Goal: Task Accomplishment & Management: Use online tool/utility

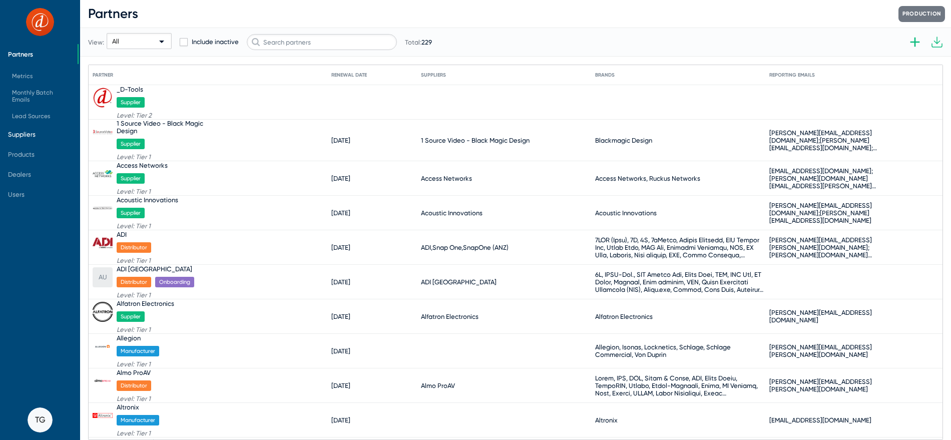
click at [40, 130] on span "Suppliers" at bounding box center [39, 134] width 78 height 20
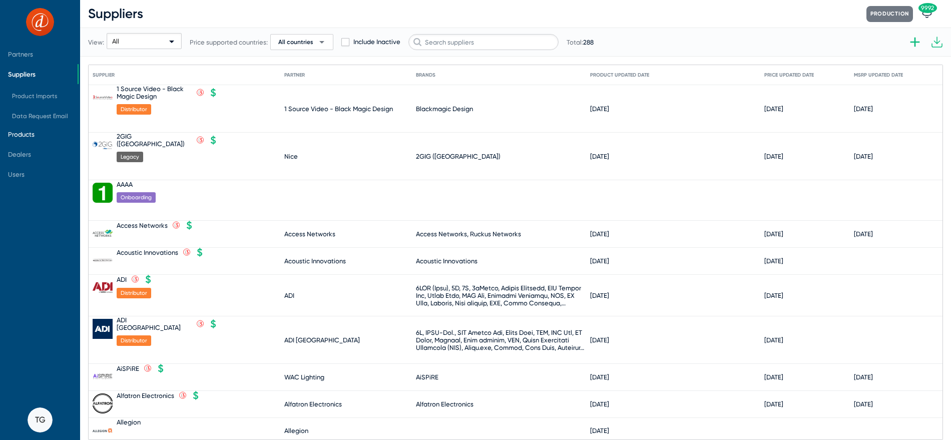
click at [27, 134] on span "Products" at bounding box center [21, 135] width 27 height 8
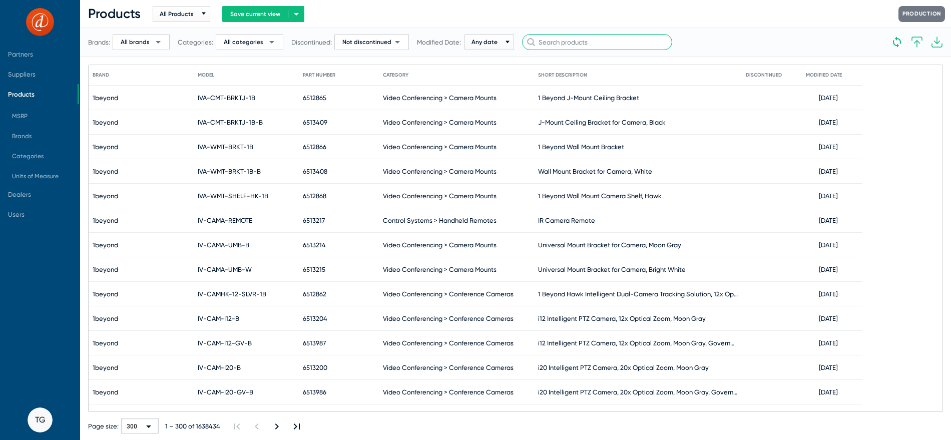
click at [560, 46] on input "text" at bounding box center [597, 42] width 150 height 16
type input "Ubiquiti"
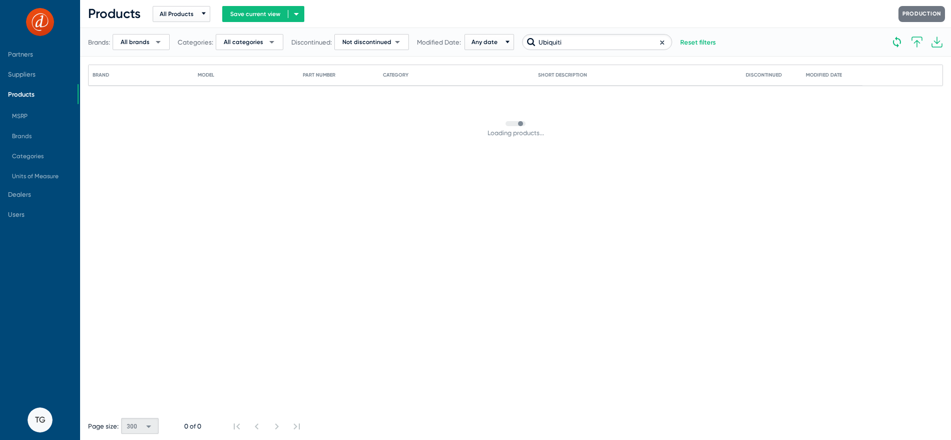
click at [661, 42] on icon at bounding box center [662, 42] width 3 height 3
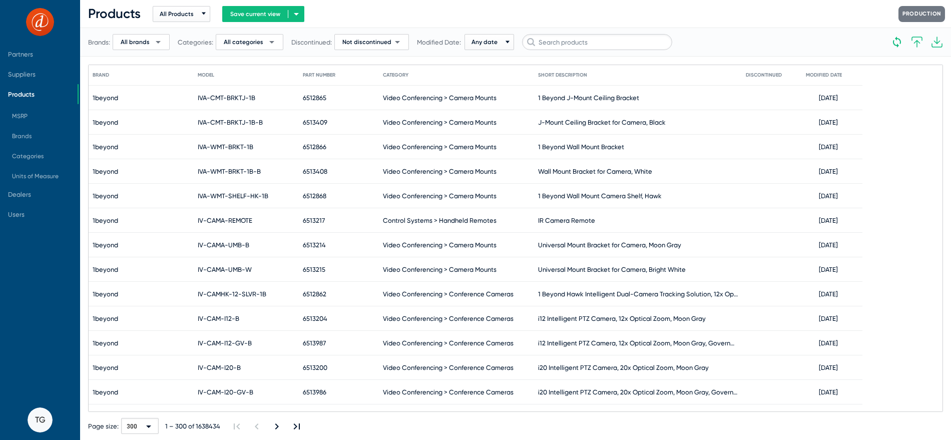
click at [143, 41] on span "All brands" at bounding box center [135, 42] width 29 height 8
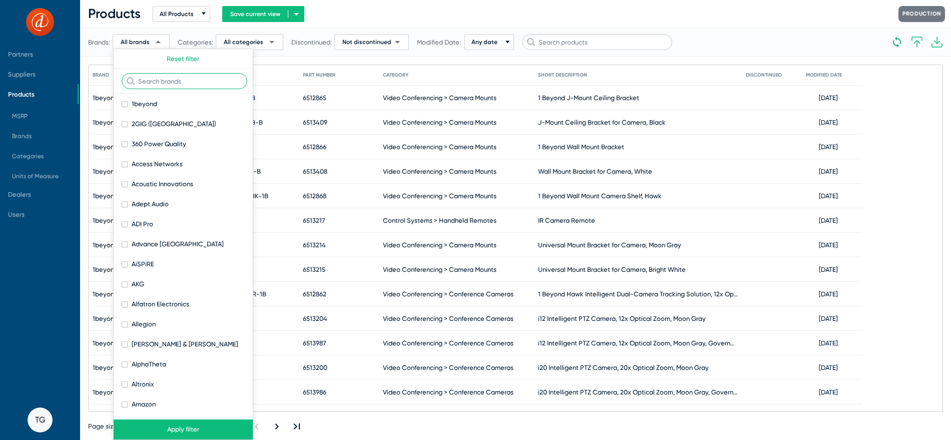
click at [161, 81] on input "text" at bounding box center [185, 81] width 126 height 16
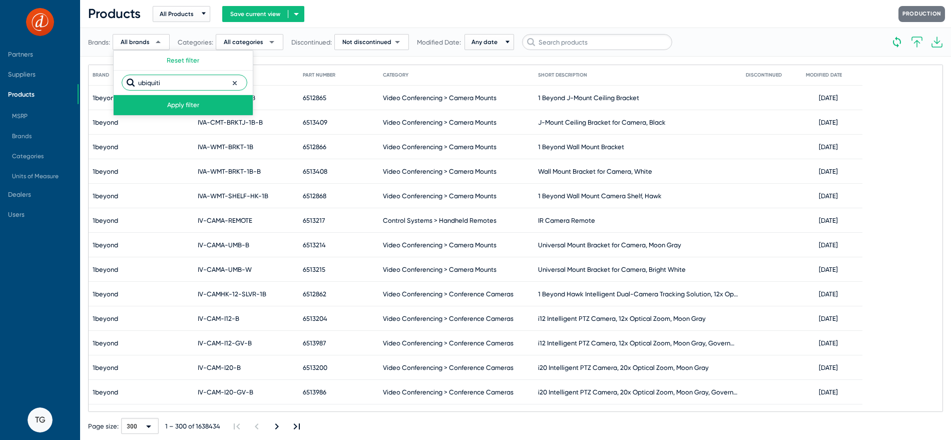
type input "ubiquiti"
click at [200, 111] on button "Apply filter" at bounding box center [183, 105] width 139 height 20
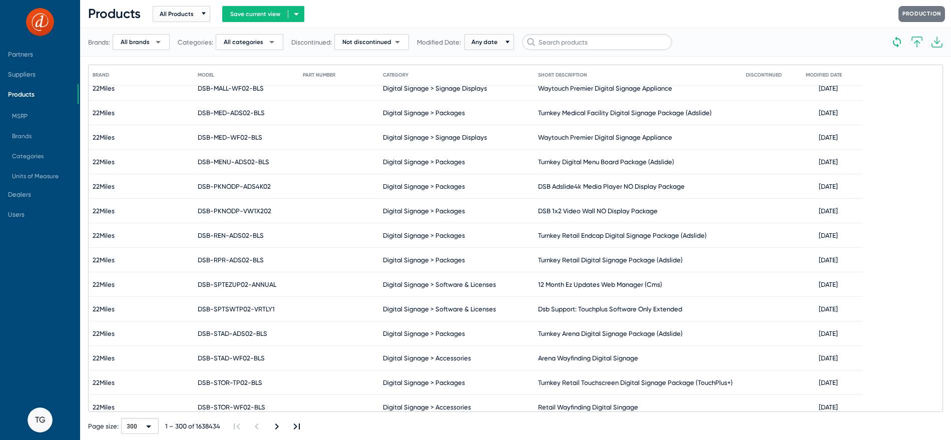
scroll to position [535, 0]
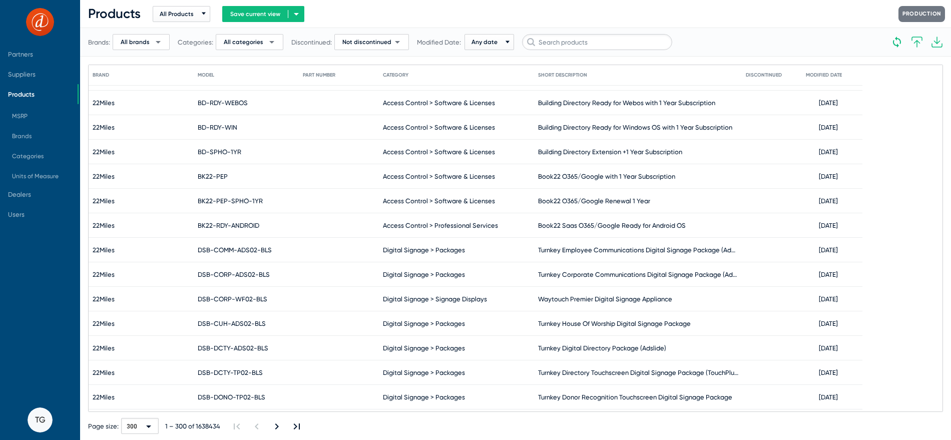
click at [130, 40] on span "All brands" at bounding box center [135, 42] width 29 height 8
click at [193, 103] on button "Apply filter" at bounding box center [183, 105] width 139 height 20
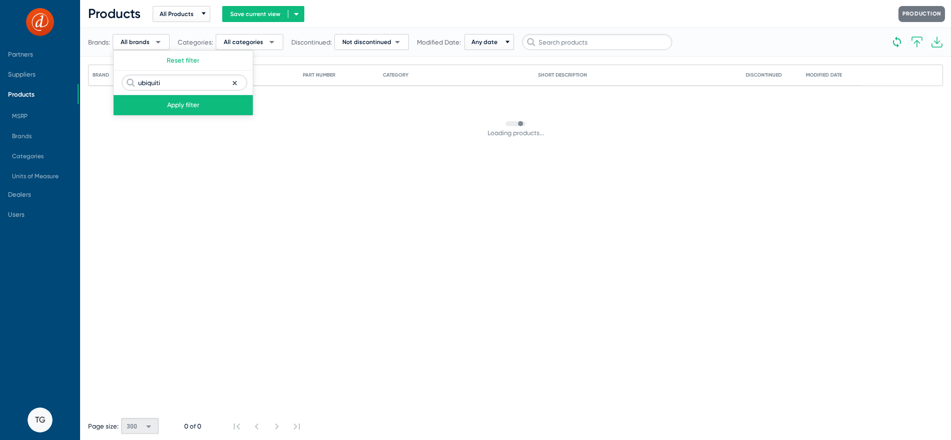
scroll to position [0, 0]
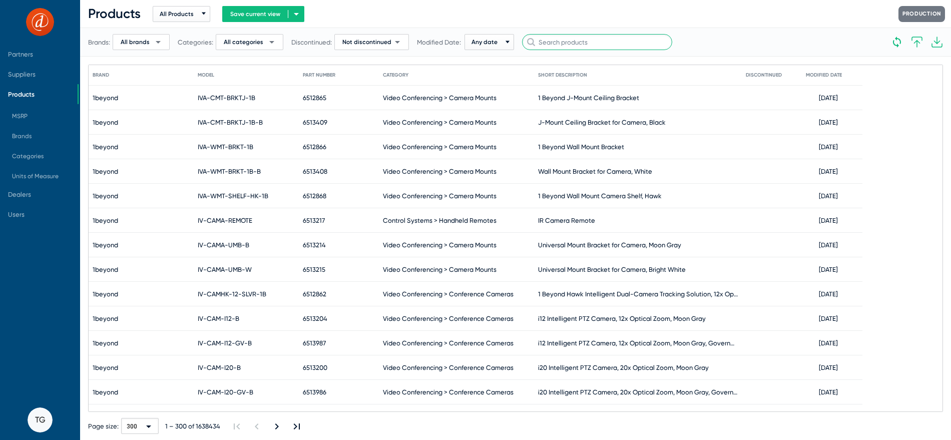
click at [554, 41] on input "text" at bounding box center [597, 42] width 150 height 16
type input "ubiquiti"
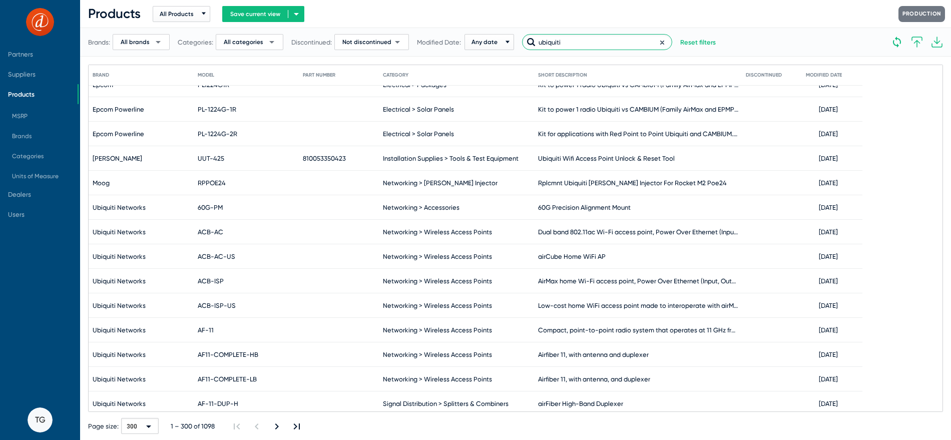
scroll to position [1018, 0]
click at [122, 207] on span "Ubiquiti Networks" at bounding box center [119, 209] width 53 height 8
click at [17, 79] on span "Suppliers" at bounding box center [39, 74] width 78 height 20
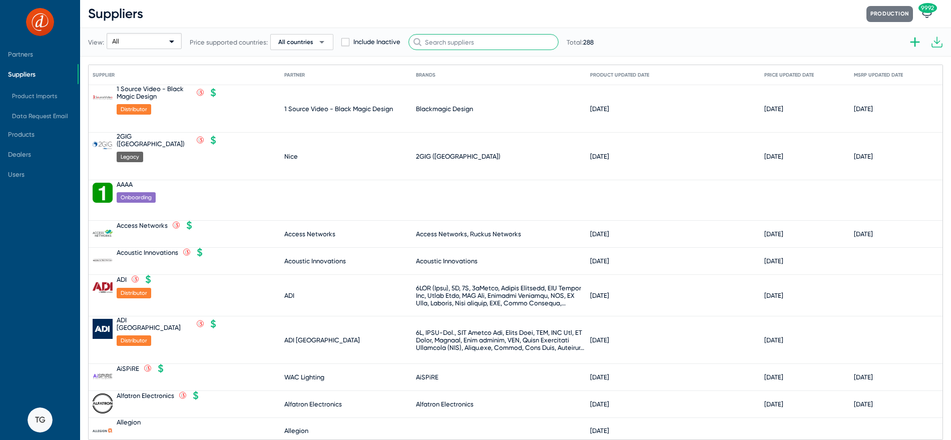
click at [477, 40] on input "text" at bounding box center [484, 42] width 150 height 16
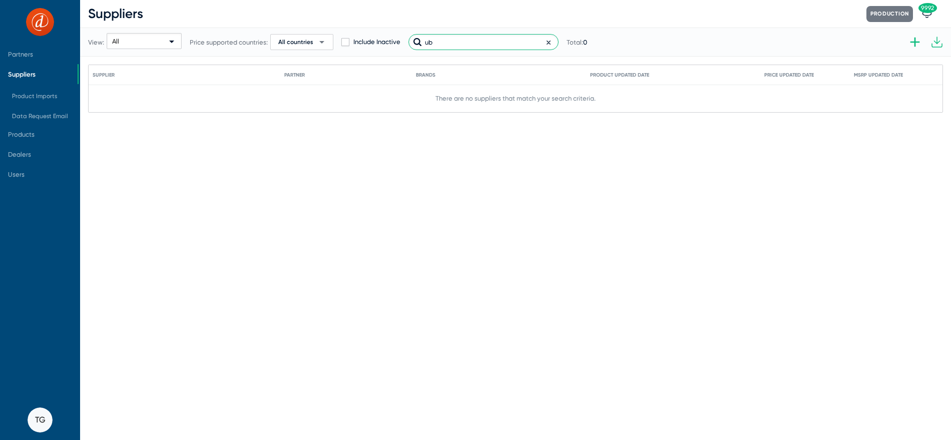
type input "u"
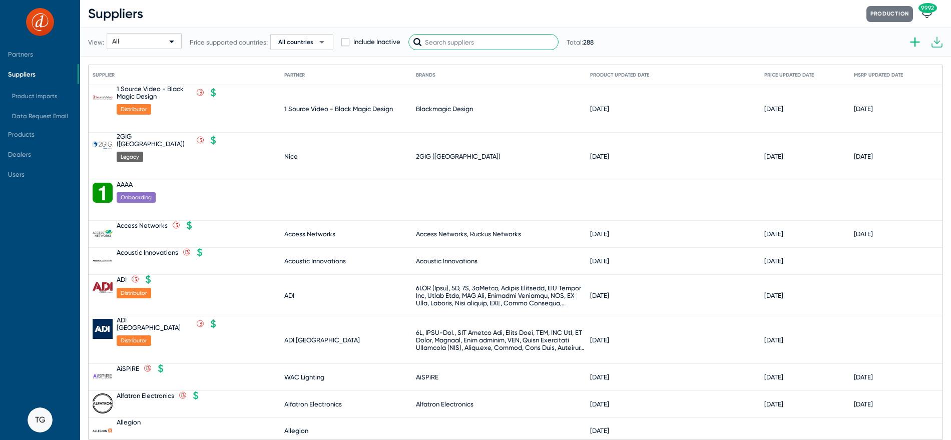
click at [485, 46] on input "text" at bounding box center [484, 42] width 150 height 16
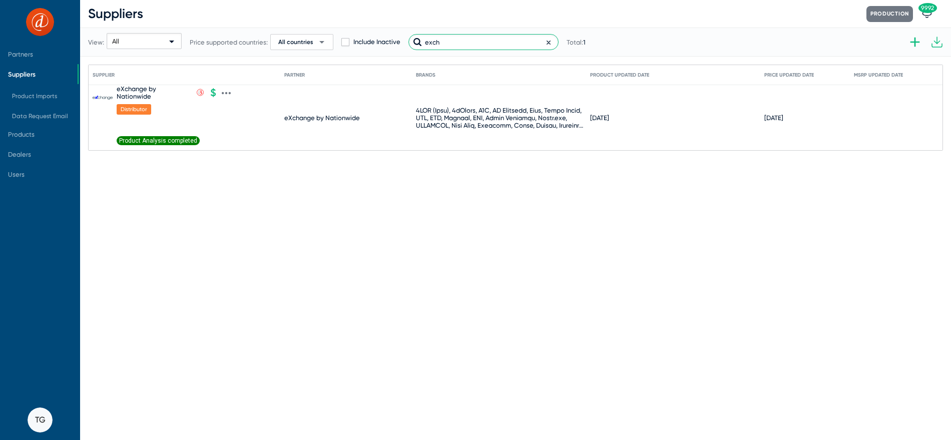
type input "exch"
click at [178, 141] on span "Product Analysis completed" at bounding box center [158, 140] width 83 height 9
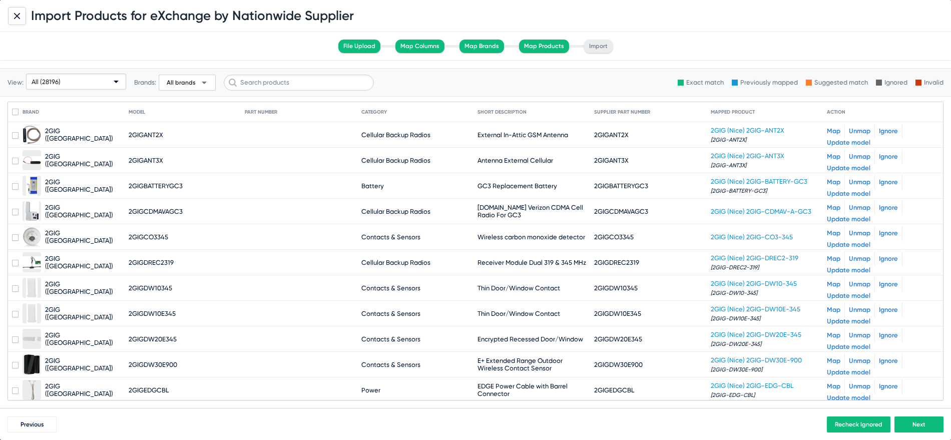
click at [76, 82] on div "All (28196)" at bounding box center [72, 82] width 80 height 16
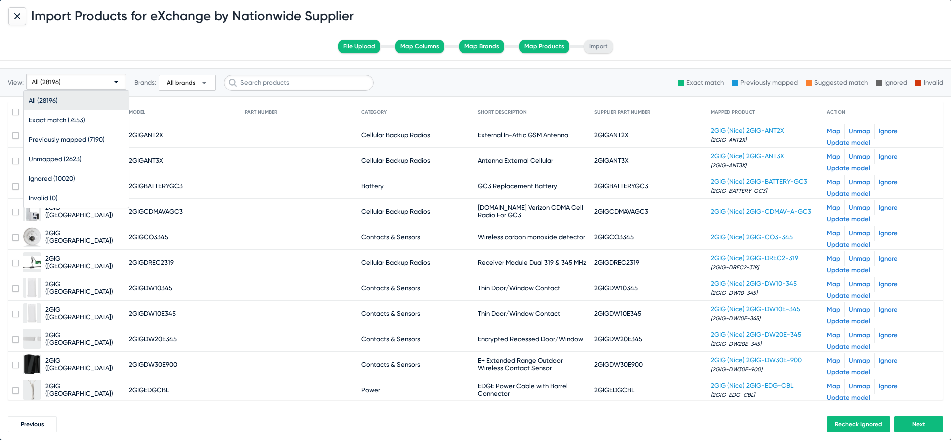
click at [257, 178] on div at bounding box center [475, 220] width 951 height 440
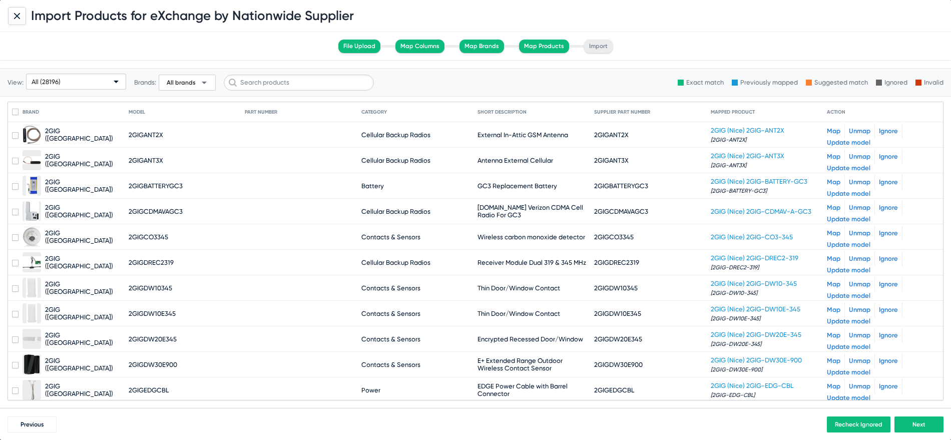
click at [56, 79] on span "All (28196)" at bounding box center [46, 82] width 29 height 8
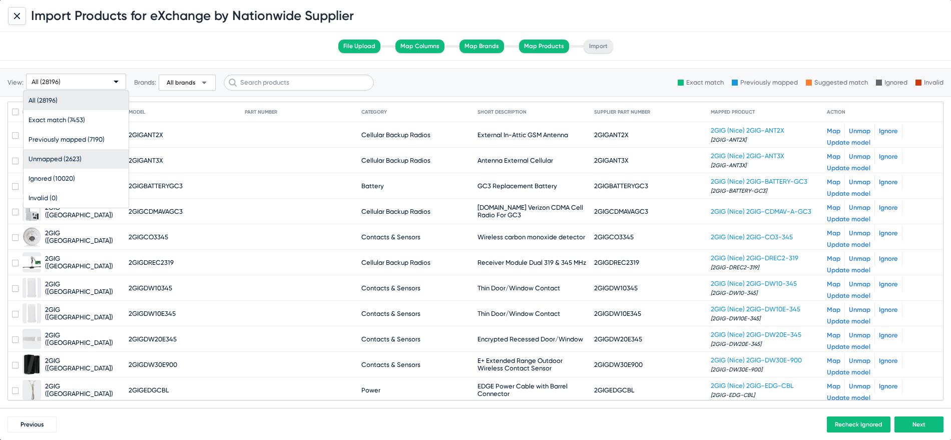
click at [84, 152] on span "Unmapped (2623)" at bounding box center [76, 159] width 95 height 20
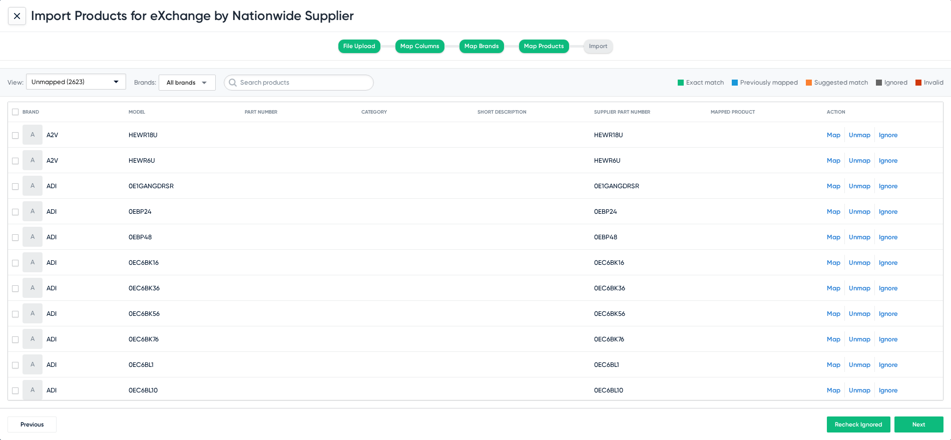
click at [16, 18] on icon at bounding box center [17, 16] width 6 height 6
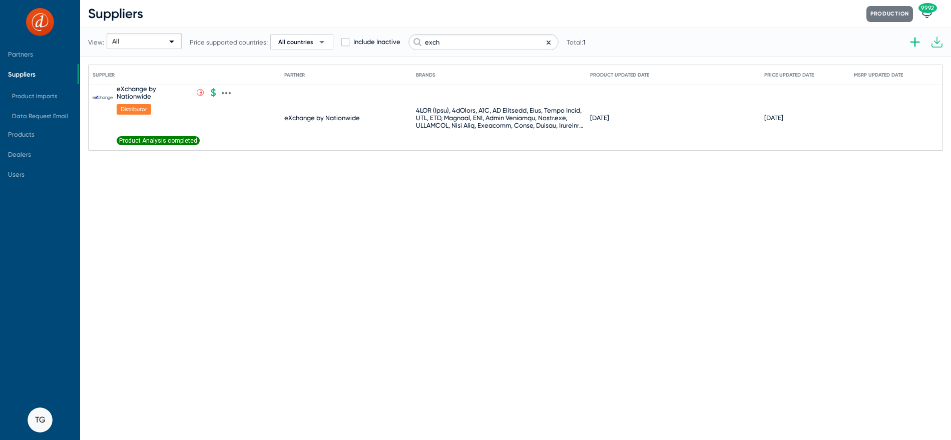
click at [226, 92] on icon at bounding box center [226, 93] width 9 height 9
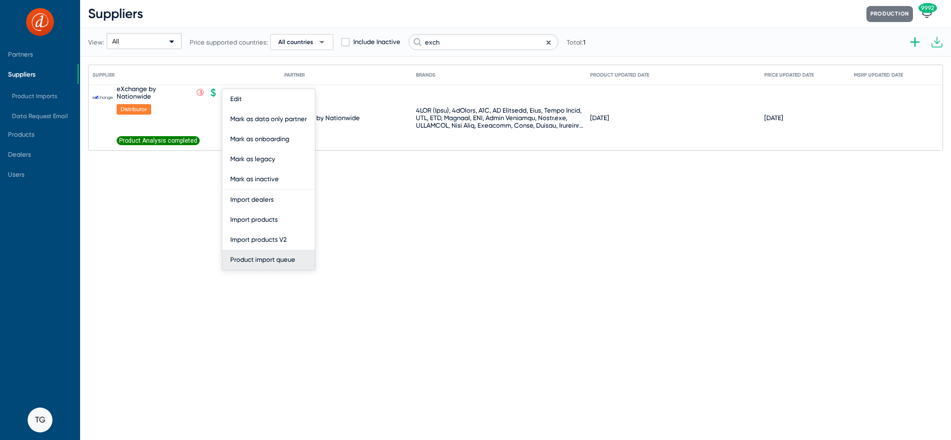
click at [283, 256] on button "Product import queue" at bounding box center [268, 260] width 93 height 20
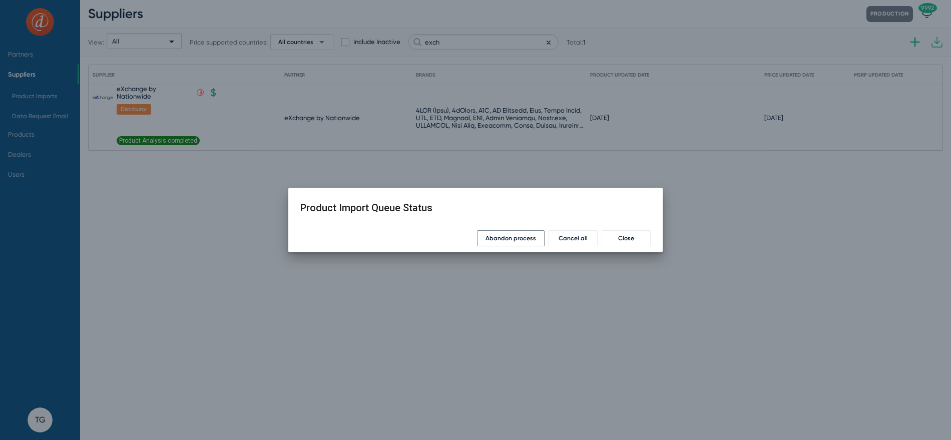
click at [494, 239] on span "Abandon process" at bounding box center [511, 238] width 51 height 7
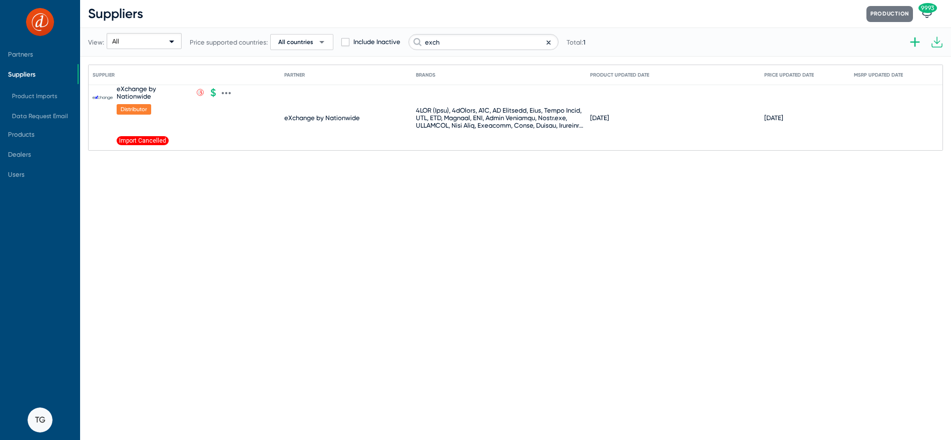
click at [224, 93] on icon at bounding box center [226, 93] width 9 height 9
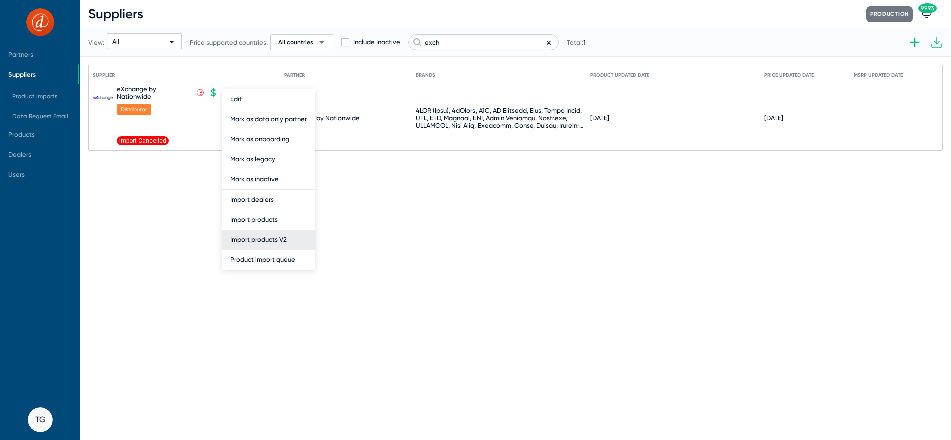
click at [273, 239] on button "Import products V2" at bounding box center [268, 240] width 93 height 20
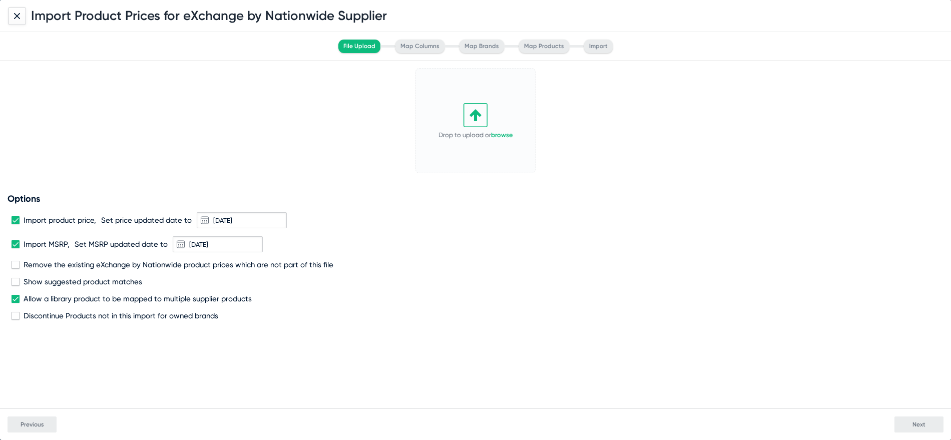
click at [477, 118] on icon at bounding box center [476, 115] width 12 height 12
click at [82, 213] on div "Import product price, Set price updated date to 10/14/2025" at bounding box center [476, 220] width 928 height 16
click at [74, 219] on span "Import product price," at bounding box center [60, 220] width 73 height 9
click at [16, 224] on input "Import product price," at bounding box center [15, 224] width 1 height 1
checkbox input "false"
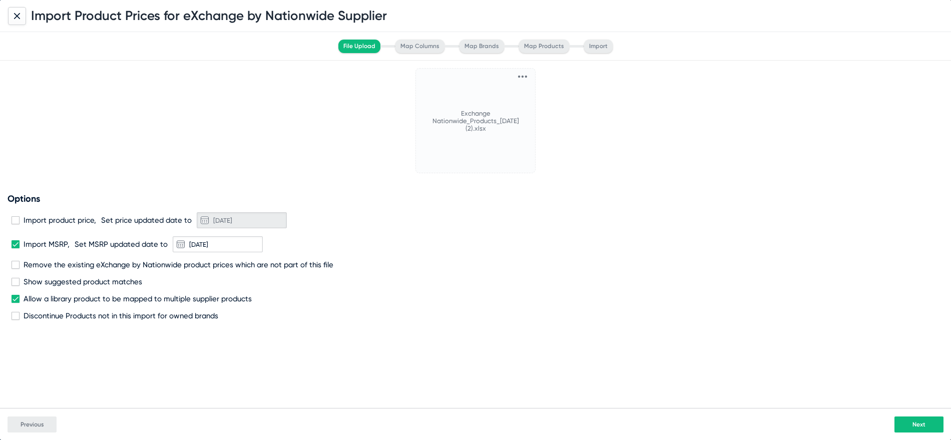
click at [64, 240] on span "Import MSRP," at bounding box center [47, 244] width 46 height 9
click at [16, 248] on input "Import MSRP," at bounding box center [15, 248] width 1 height 1
checkbox input "false"
click at [61, 262] on span "Remove the existing eXchange by Nationwide product prices which are not part of…" at bounding box center [179, 264] width 310 height 9
click at [16, 269] on input "Remove the existing eXchange by Nationwide product prices which are not part of…" at bounding box center [15, 269] width 1 height 1
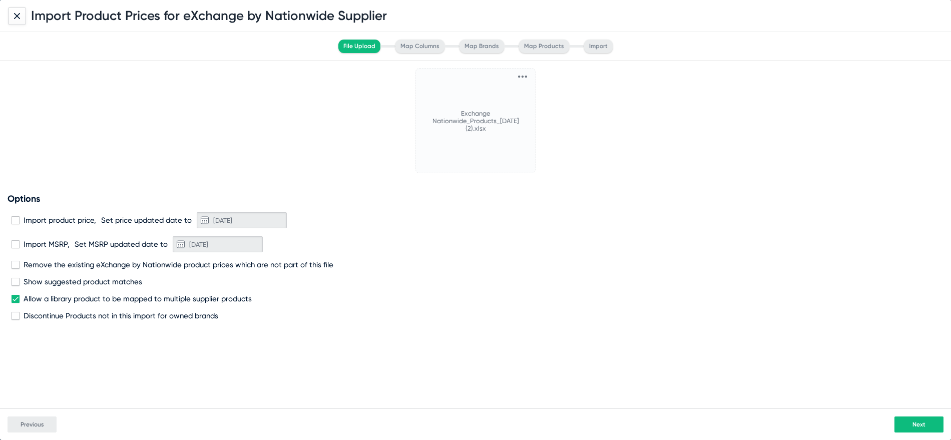
checkbox input "true"
click at [71, 310] on div "Options Import product price, Set price updated date to 10/14/2025 Import MSRP,…" at bounding box center [476, 256] width 936 height 127
click at [70, 314] on span "Discontinue Products not in this import for owned brands" at bounding box center [121, 315] width 195 height 9
click at [16, 320] on input "Discontinue Products not in this import for owned brands" at bounding box center [15, 320] width 1 height 1
checkbox input "true"
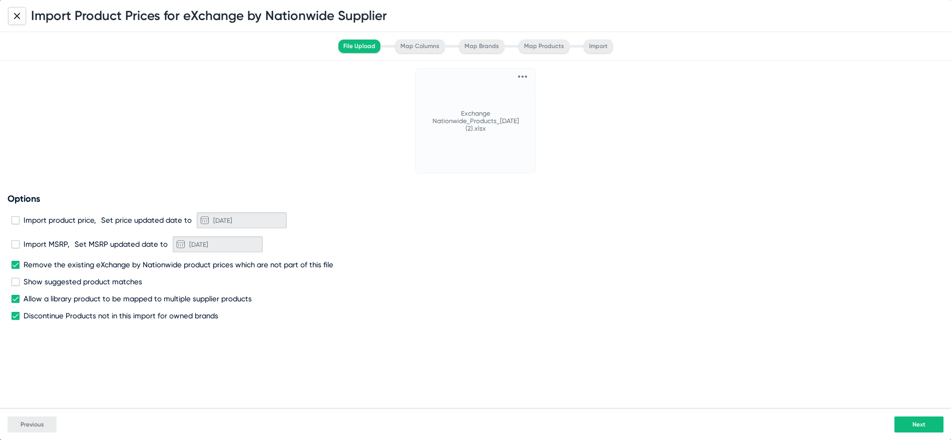
click at [70, 299] on span "Allow a library product to be mapped to multiple supplier products" at bounding box center [138, 298] width 228 height 9
click at [16, 303] on input "Allow a library product to be mapped to multiple supplier products" at bounding box center [15, 303] width 1 height 1
checkbox input "false"
click at [907, 424] on button "Next" at bounding box center [919, 425] width 49 height 16
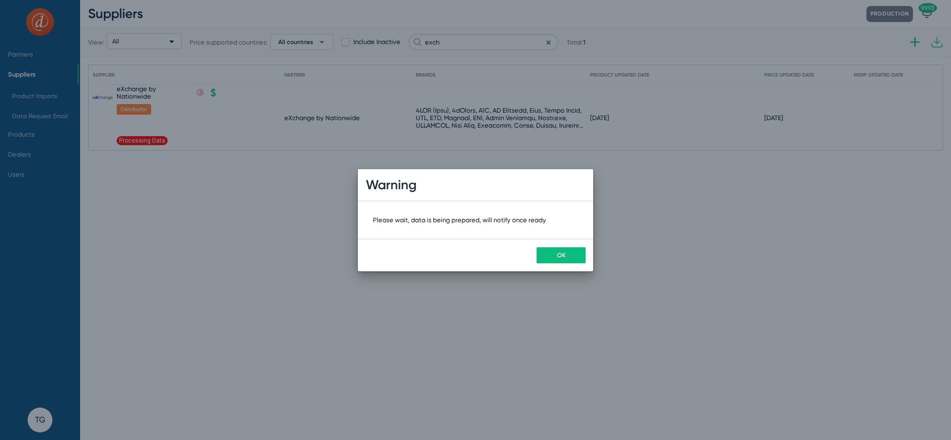
click at [567, 256] on button "OK" at bounding box center [561, 255] width 49 height 16
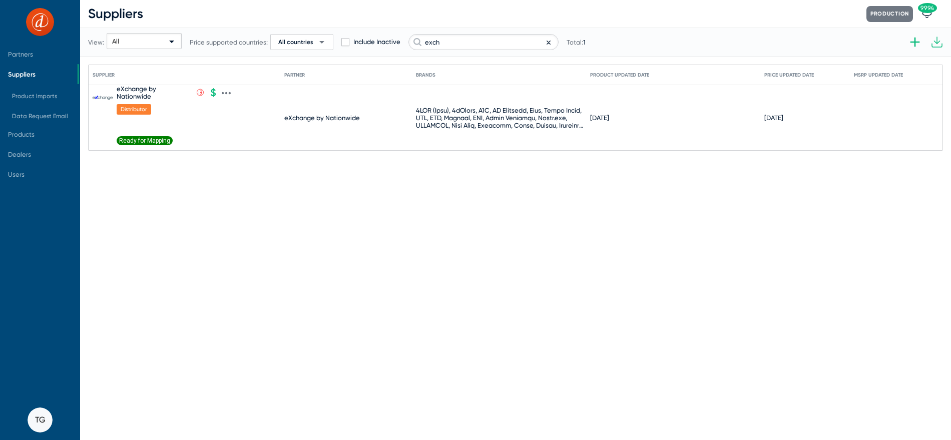
click at [151, 139] on span "Ready for Mapping" at bounding box center [145, 140] width 56 height 9
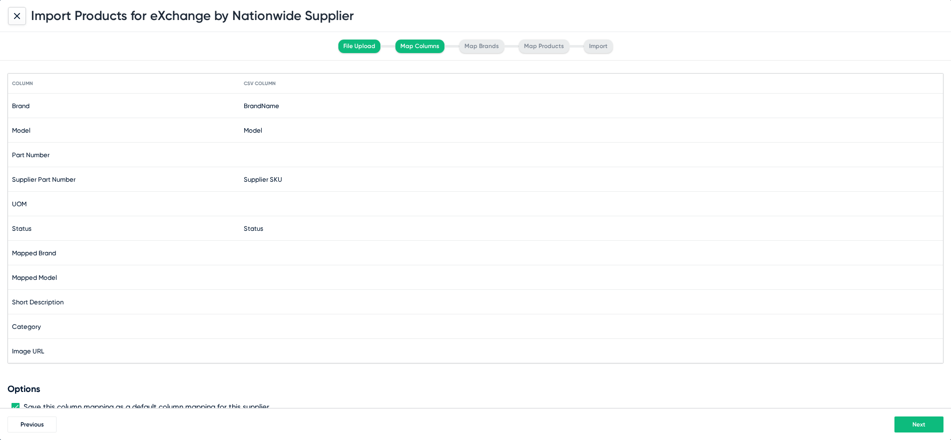
click at [253, 229] on span "Status" at bounding box center [254, 229] width 20 height 8
click at [264, 225] on span "Status" at bounding box center [259, 228] width 20 height 8
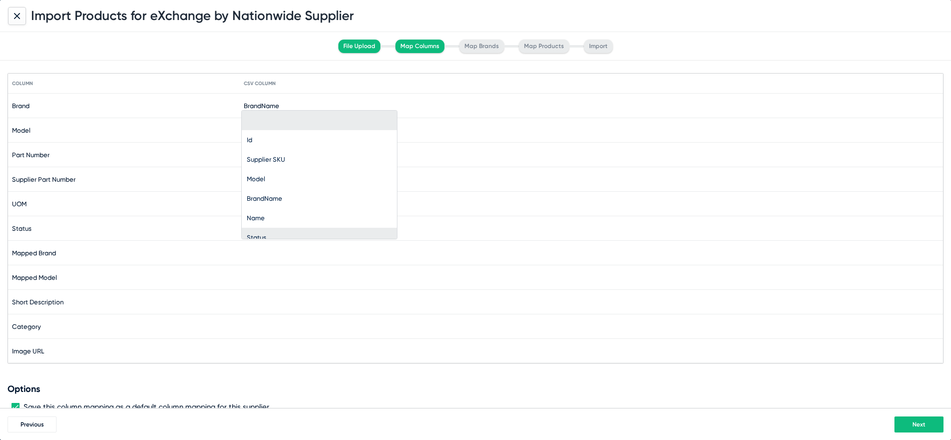
click at [268, 120] on mat-option at bounding box center [319, 121] width 155 height 20
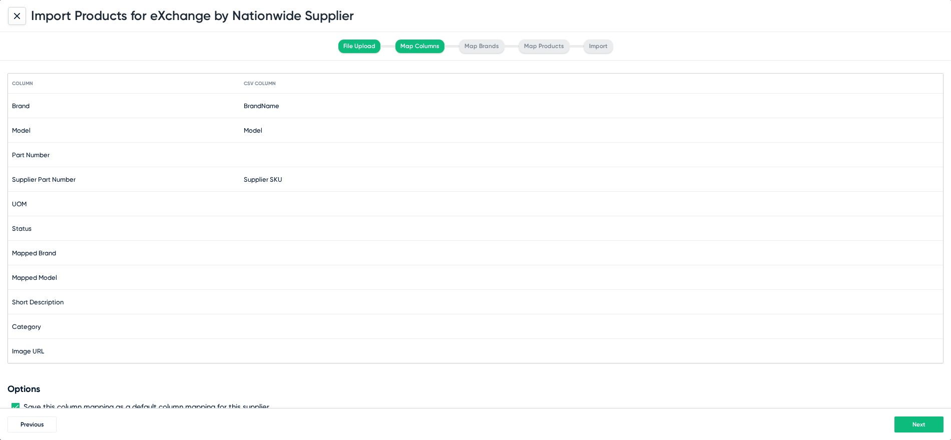
click at [905, 429] on button "Next" at bounding box center [919, 425] width 49 height 16
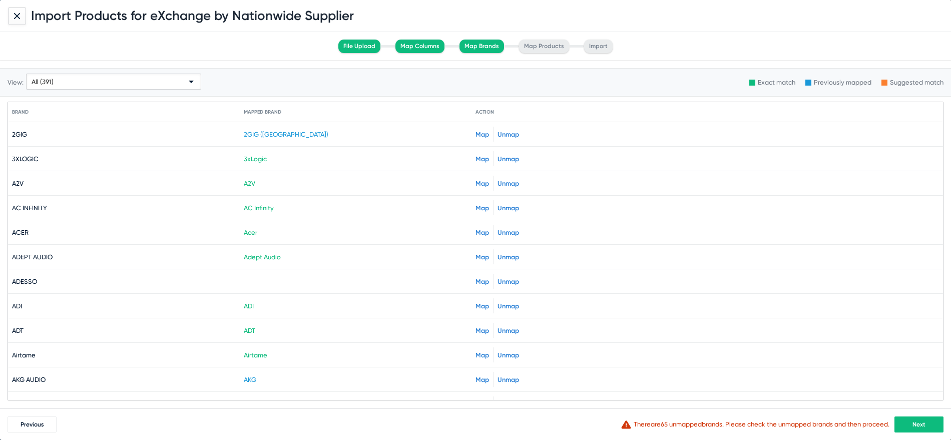
click at [928, 427] on button "Next" at bounding box center [919, 425] width 49 height 16
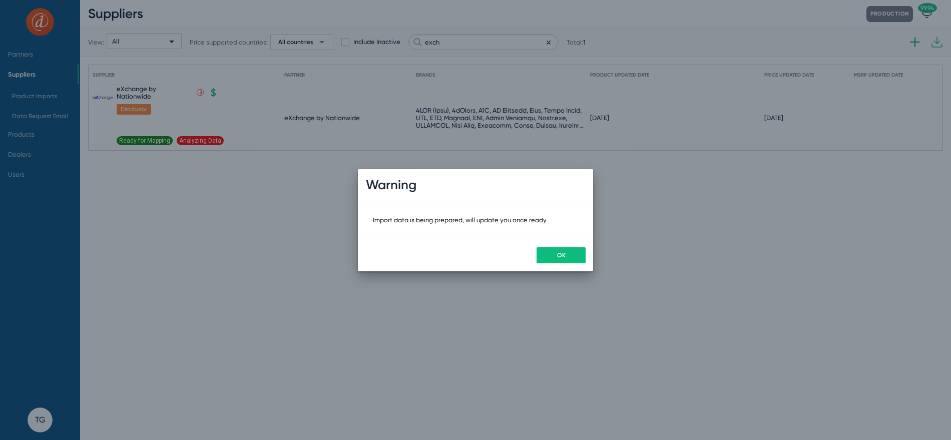
click at [559, 248] on button "OK" at bounding box center [561, 255] width 49 height 16
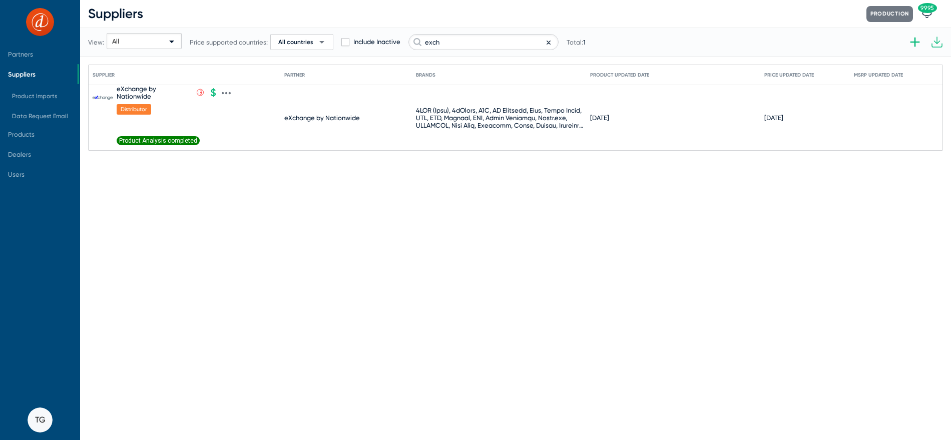
click at [145, 138] on span "Product Analysis completed" at bounding box center [158, 140] width 83 height 9
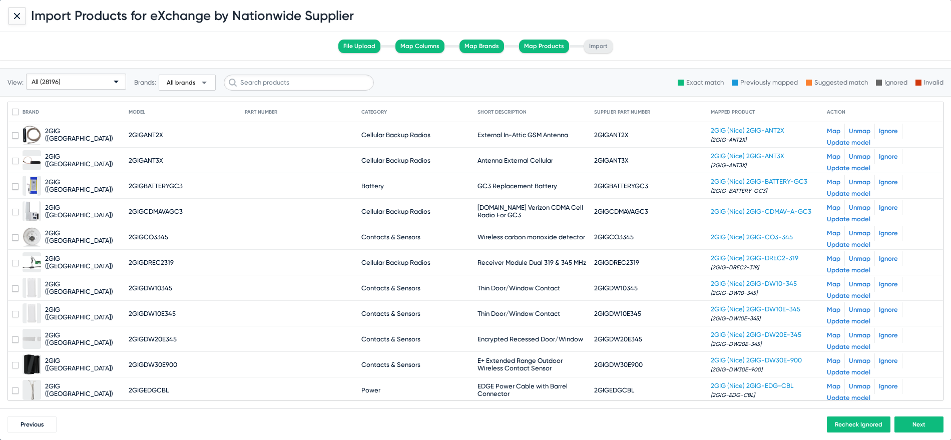
click at [90, 89] on div "All (28196)" at bounding box center [72, 82] width 80 height 16
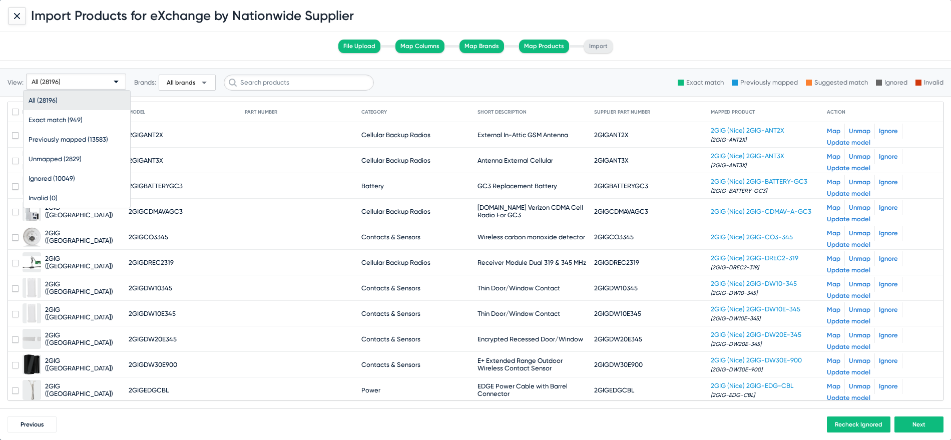
click at [13, 11] on div at bounding box center [475, 220] width 951 height 440
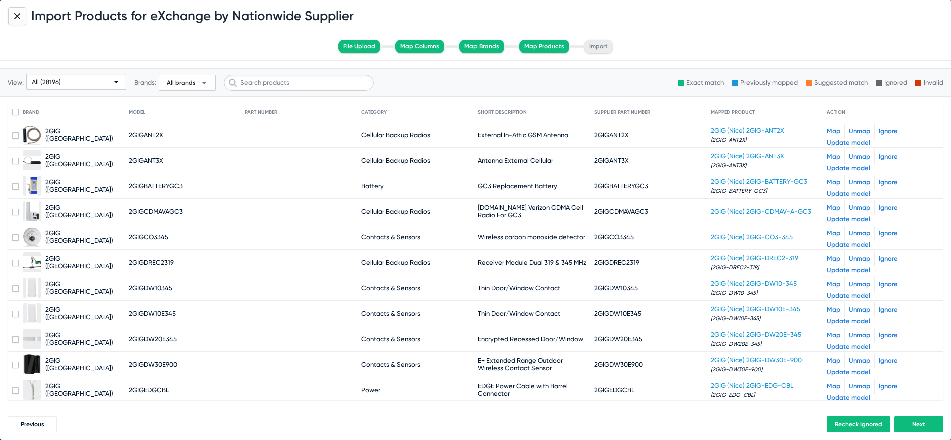
click at [17, 19] on icon at bounding box center [17, 16] width 6 height 6
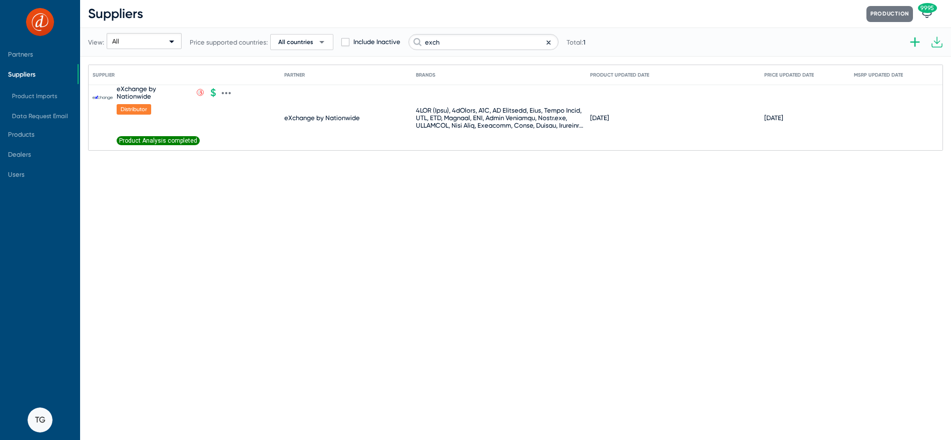
click at [225, 91] on icon at bounding box center [226, 93] width 9 height 9
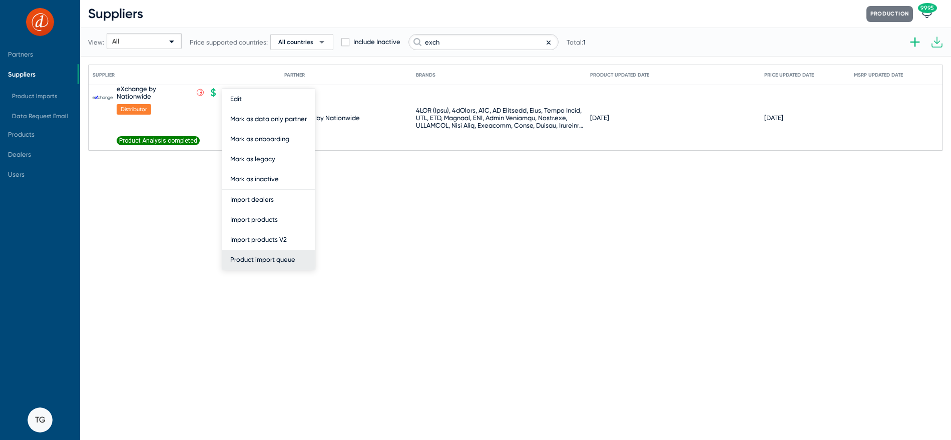
click at [263, 259] on button "Product import queue" at bounding box center [268, 260] width 93 height 20
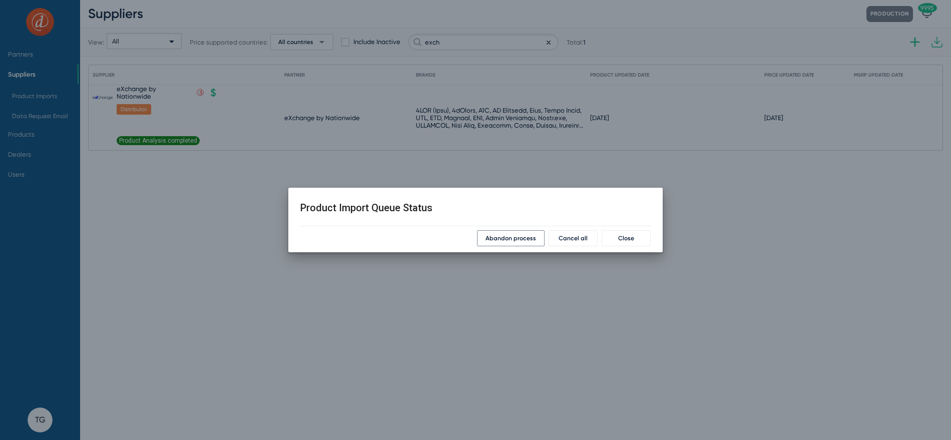
click at [488, 238] on span "Abandon process" at bounding box center [511, 238] width 51 height 7
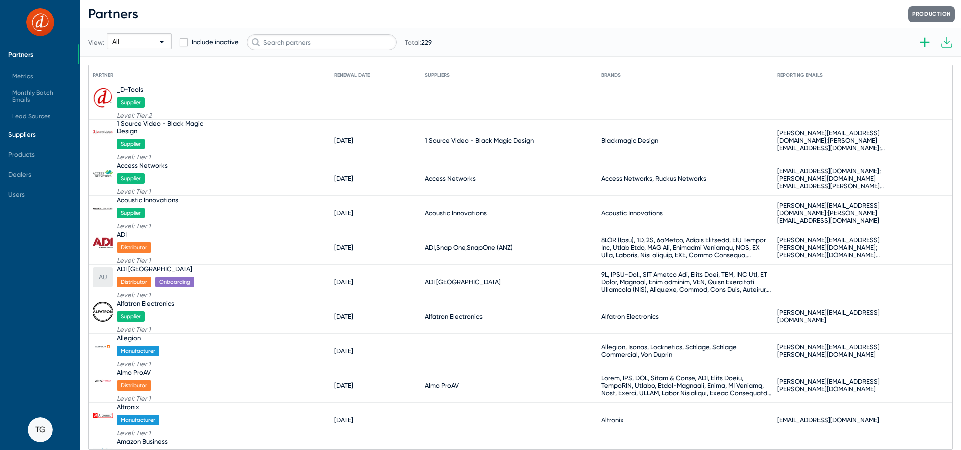
click at [28, 139] on span "Suppliers" at bounding box center [39, 134] width 78 height 20
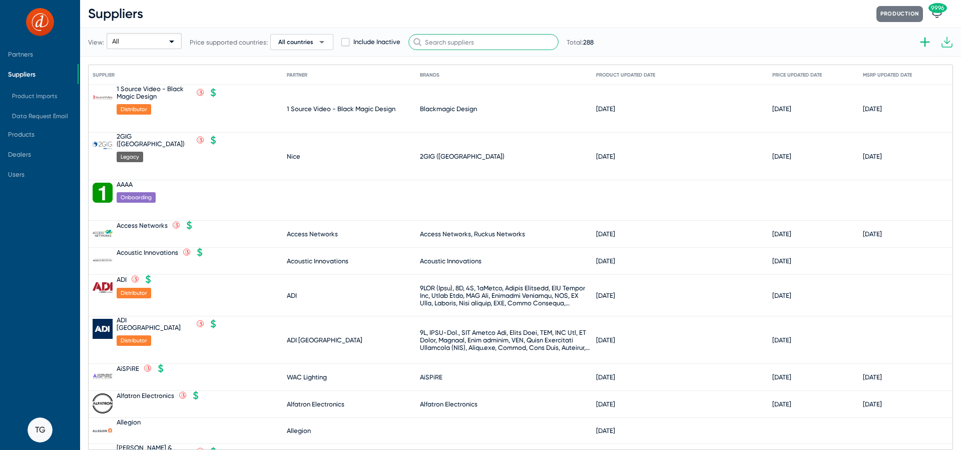
click at [444, 41] on input "text" at bounding box center [484, 42] width 150 height 16
